Goal: Task Accomplishment & Management: Complete application form

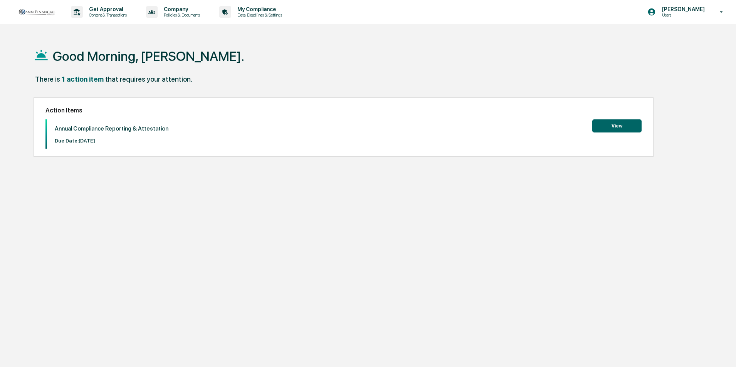
click at [630, 126] on button "View" at bounding box center [616, 125] width 49 height 13
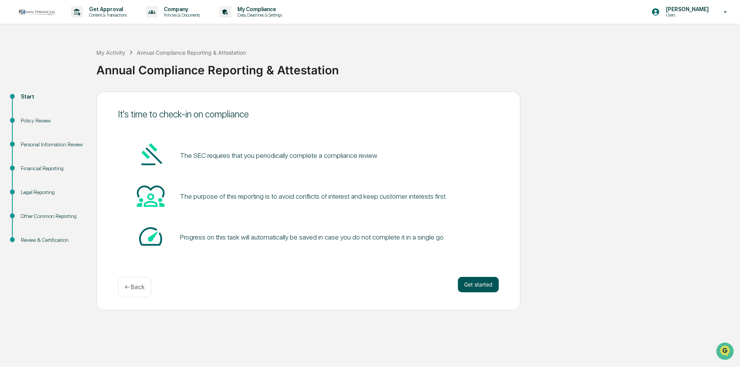
click at [491, 288] on button "Get started" at bounding box center [478, 284] width 41 height 15
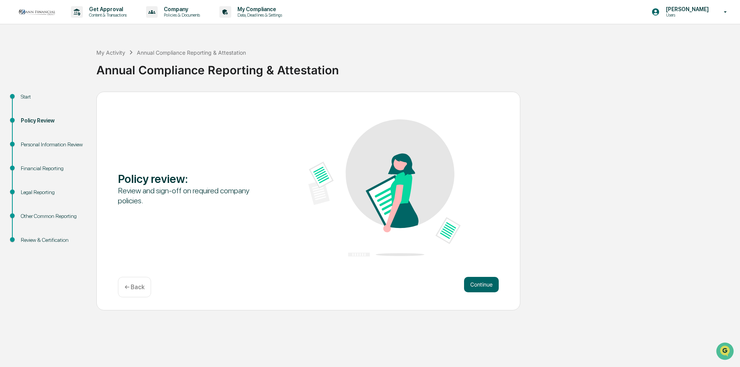
click at [491, 288] on button "Continue" at bounding box center [481, 284] width 35 height 15
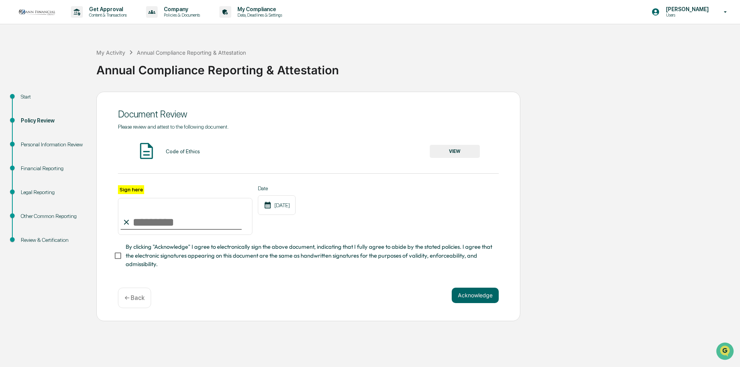
click at [130, 187] on label "Sign here" at bounding box center [131, 189] width 26 height 9
click at [130, 198] on input "Sign here" at bounding box center [185, 216] width 135 height 37
click at [163, 221] on input "Sign here" at bounding box center [185, 216] width 135 height 37
type input "**********"
click at [475, 299] on button "Acknowledge" at bounding box center [475, 295] width 47 height 15
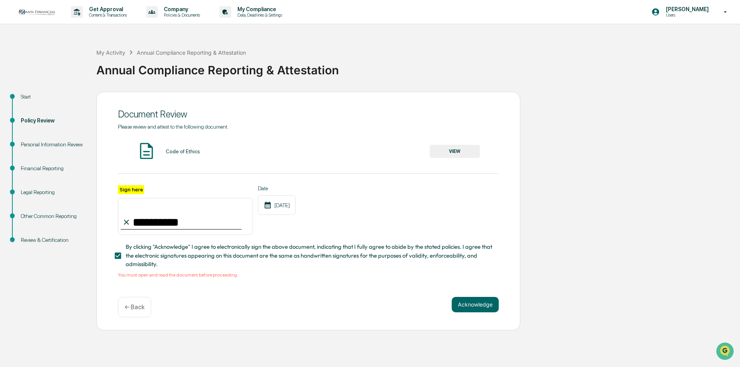
click at [448, 150] on button "VIEW" at bounding box center [455, 151] width 50 height 13
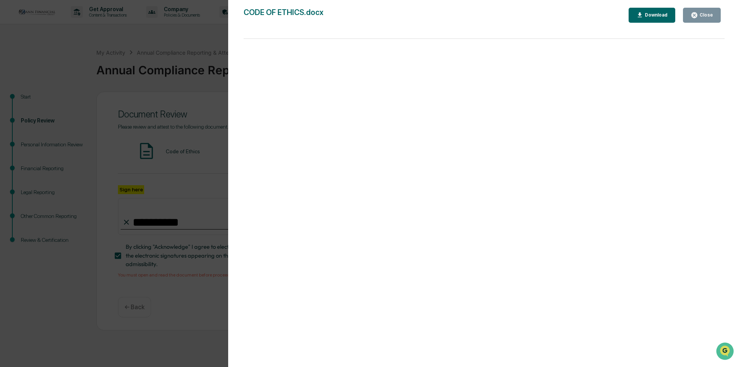
click at [701, 16] on div "Close" at bounding box center [705, 14] width 15 height 5
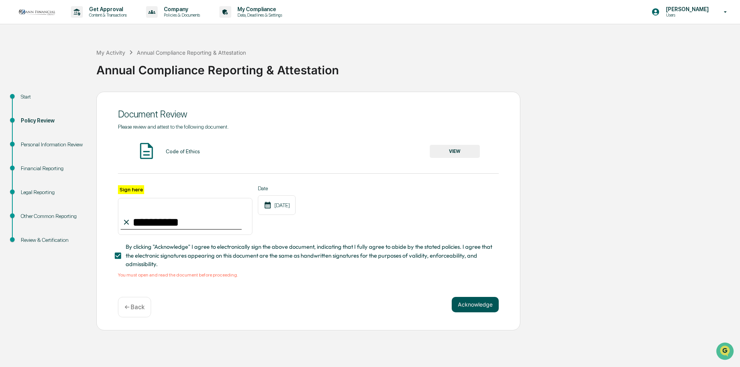
click at [465, 306] on button "Acknowledge" at bounding box center [475, 304] width 47 height 15
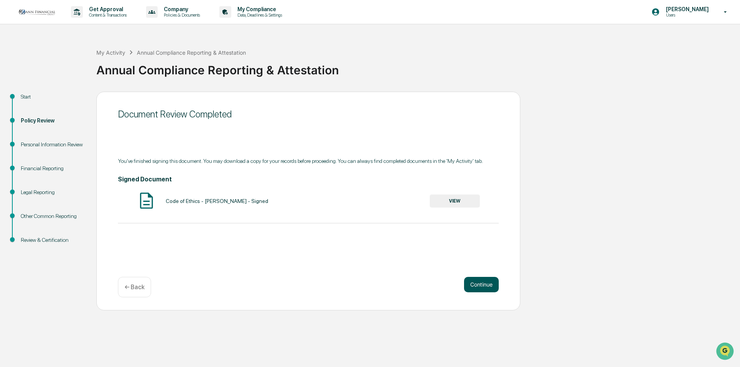
click at [477, 285] on button "Continue" at bounding box center [481, 284] width 35 height 15
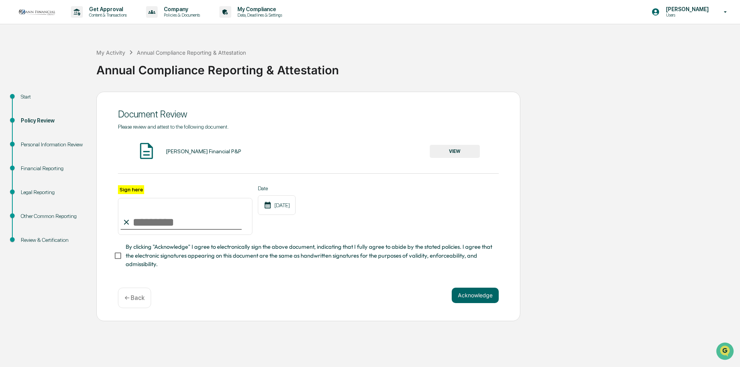
click at [459, 153] on button "VIEW" at bounding box center [455, 151] width 50 height 13
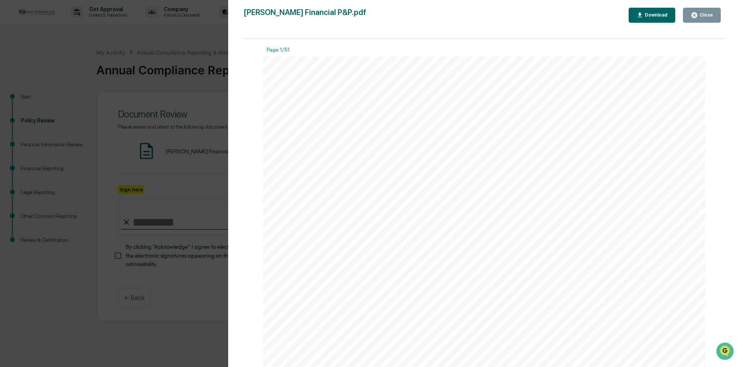
click at [709, 13] on div "Close" at bounding box center [705, 14] width 15 height 5
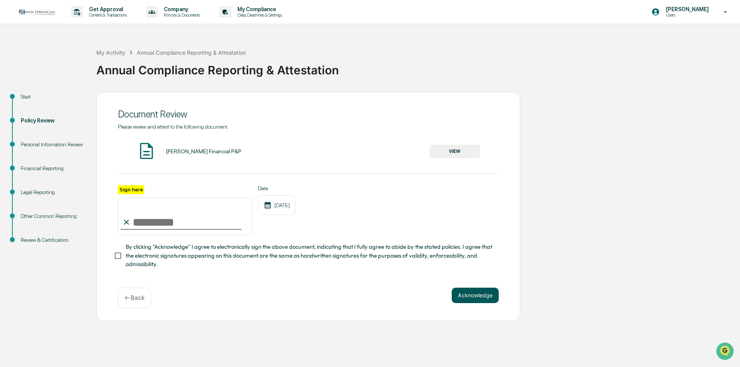
click at [480, 298] on button "Acknowledge" at bounding box center [475, 295] width 47 height 15
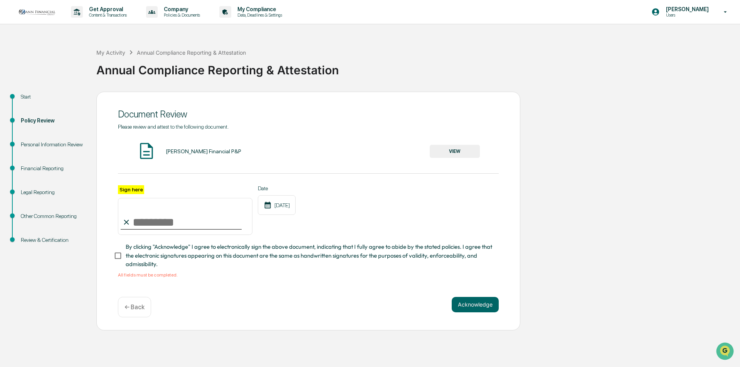
click at [156, 224] on input "Sign here" at bounding box center [185, 216] width 135 height 37
type input "**********"
click at [476, 305] on button "Acknowledge" at bounding box center [475, 304] width 47 height 15
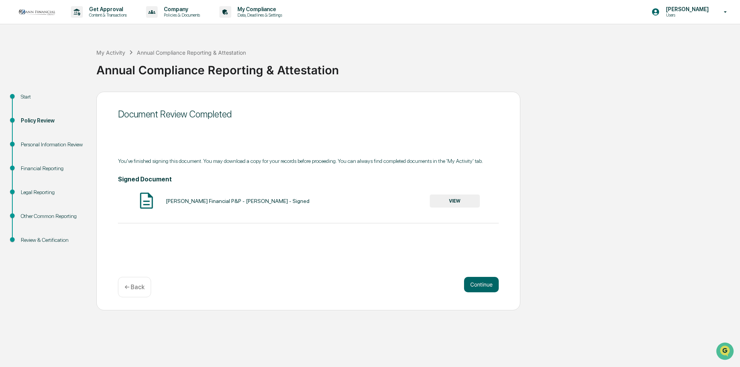
click at [452, 199] on button "VIEW" at bounding box center [455, 201] width 50 height 13
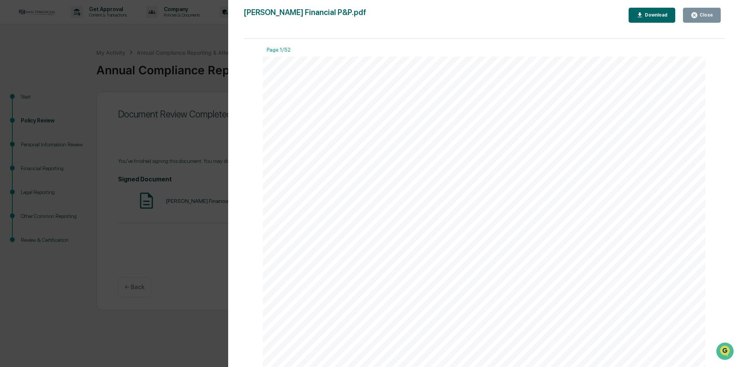
click at [705, 19] on div "Close" at bounding box center [702, 15] width 22 height 7
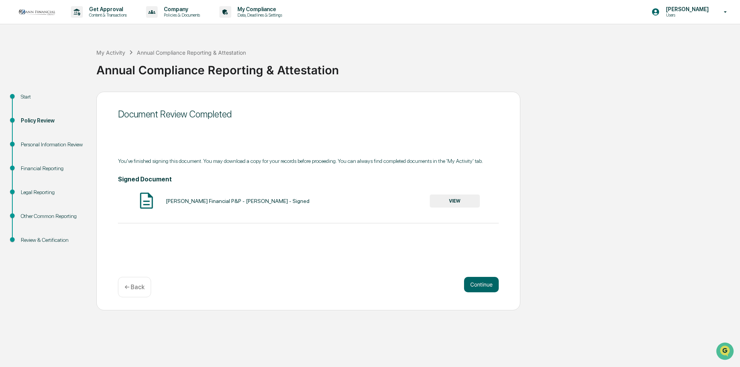
click at [462, 289] on div "Continue ← Back" at bounding box center [308, 287] width 381 height 20
click at [474, 284] on button "Continue" at bounding box center [481, 284] width 35 height 15
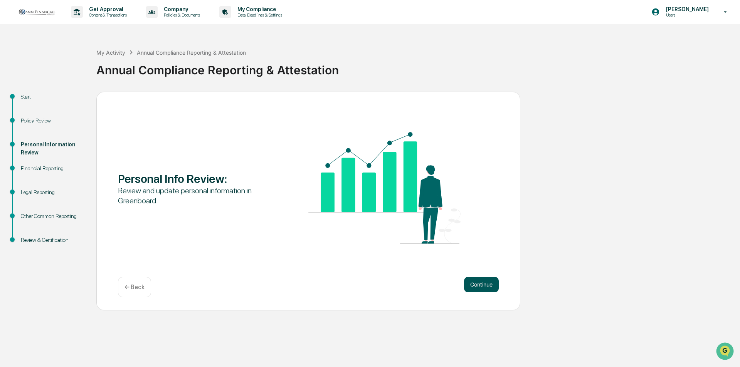
click at [487, 283] on button "Continue" at bounding box center [481, 284] width 35 height 15
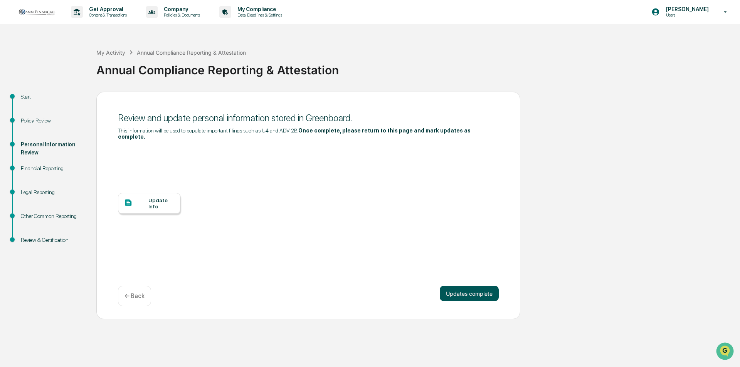
click at [483, 288] on button "Updates complete" at bounding box center [469, 293] width 59 height 15
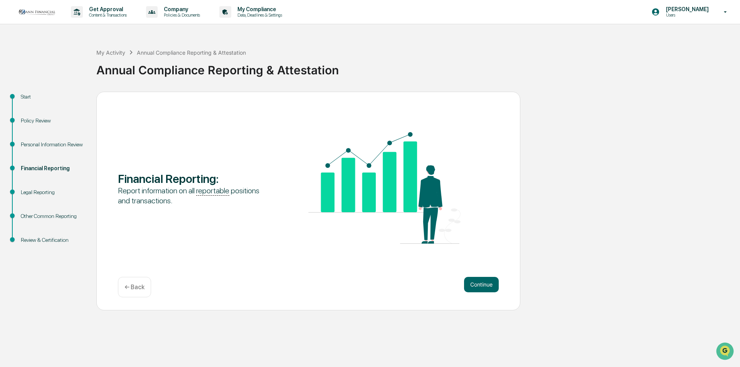
click at [483, 288] on button "Continue" at bounding box center [481, 284] width 35 height 15
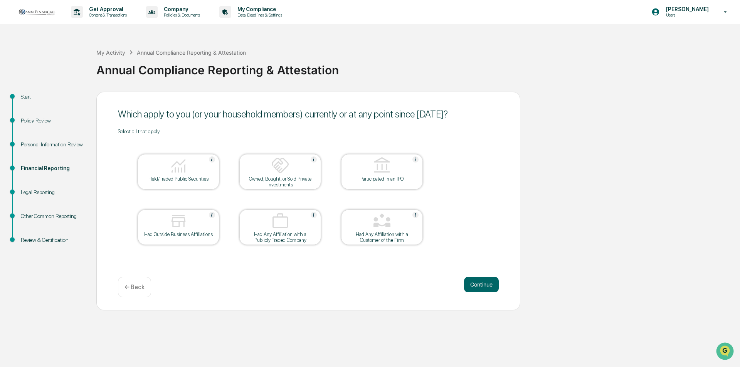
click at [483, 288] on button "Continue" at bounding box center [481, 284] width 35 height 15
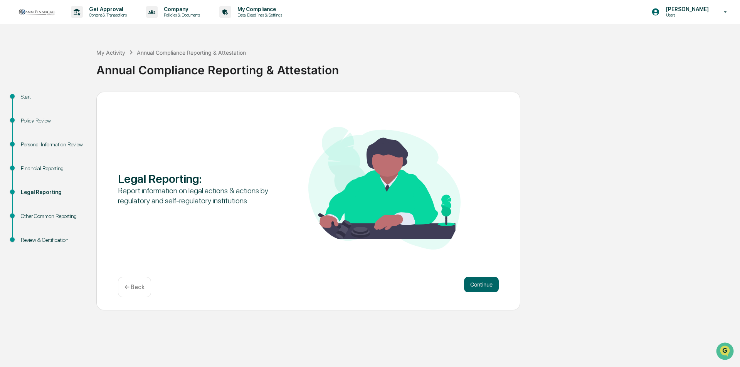
click at [483, 288] on button "Continue" at bounding box center [481, 284] width 35 height 15
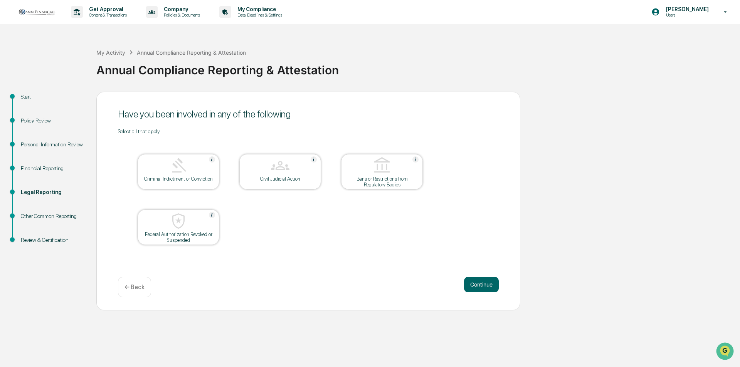
click at [483, 288] on button "Continue" at bounding box center [481, 284] width 35 height 15
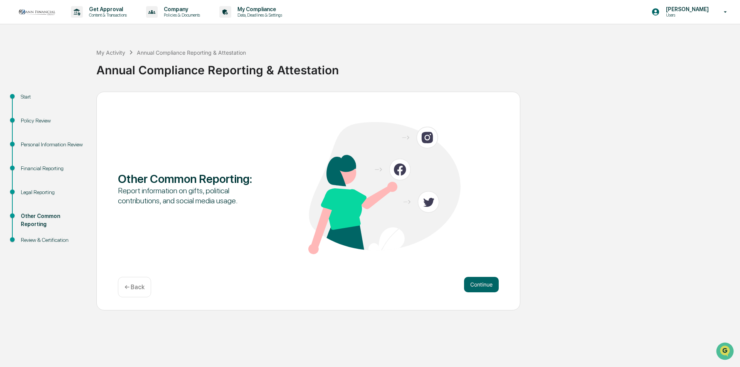
click at [483, 288] on button "Continue" at bounding box center [481, 284] width 35 height 15
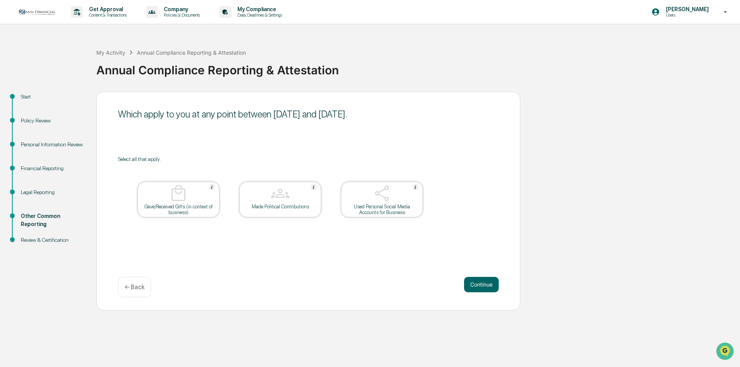
click at [483, 288] on button "Continue" at bounding box center [481, 284] width 35 height 15
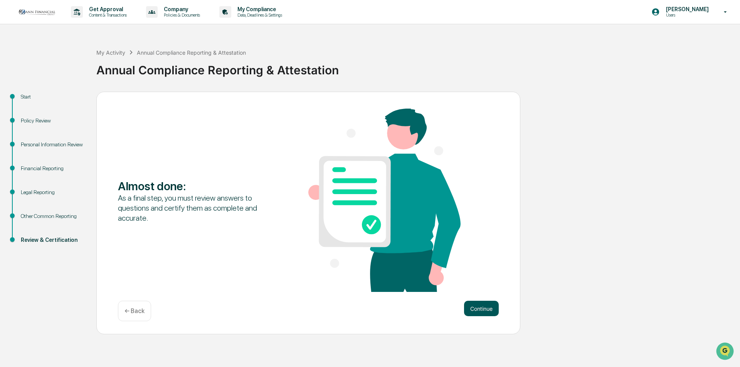
click at [486, 308] on button "Continue" at bounding box center [481, 308] width 35 height 15
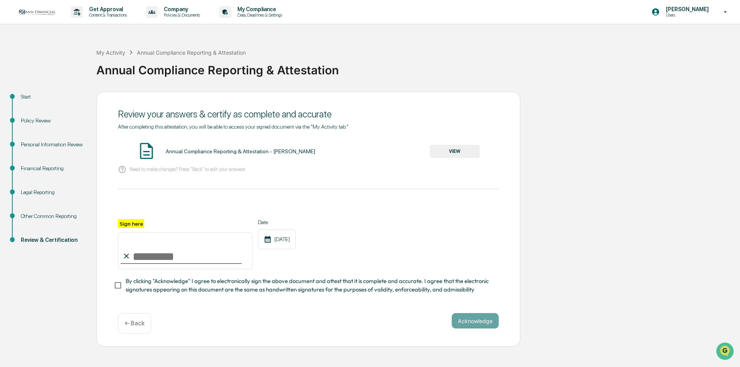
click at [456, 153] on button "VIEW" at bounding box center [455, 151] width 50 height 13
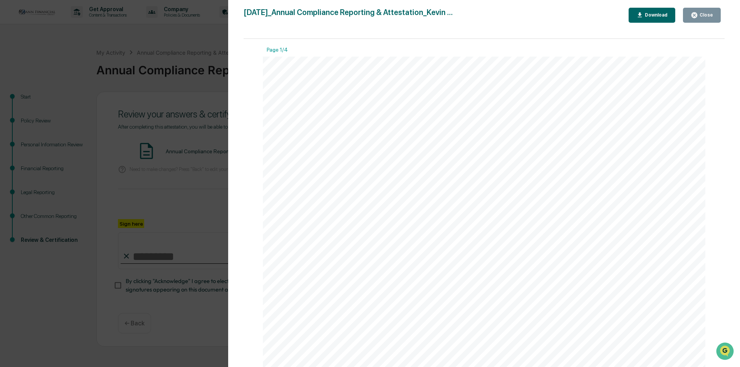
click at [704, 17] on div "Close" at bounding box center [705, 14] width 15 height 5
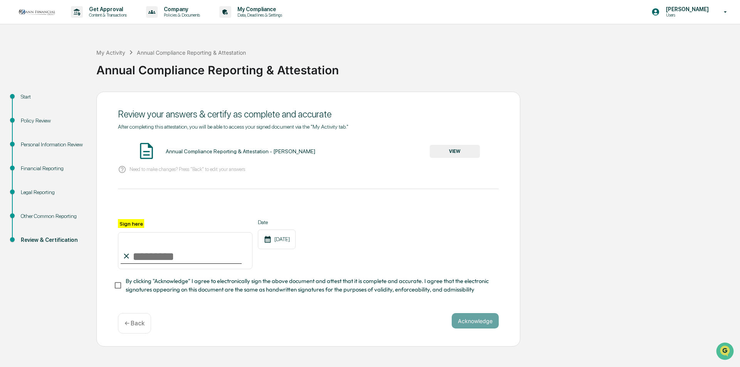
click at [163, 252] on input "Sign here" at bounding box center [185, 250] width 135 height 37
click at [148, 255] on input "Sign here" at bounding box center [185, 250] width 135 height 37
type input "**********"
click at [471, 323] on button "Acknowledge" at bounding box center [475, 320] width 47 height 15
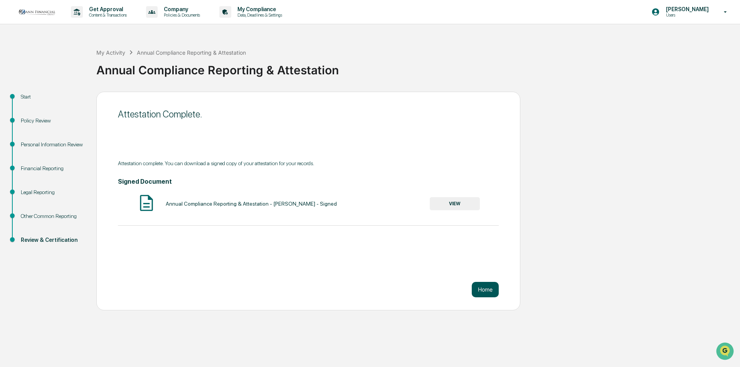
click at [488, 290] on button "Home" at bounding box center [485, 289] width 27 height 15
